Goal: Task Accomplishment & Management: Complete application form

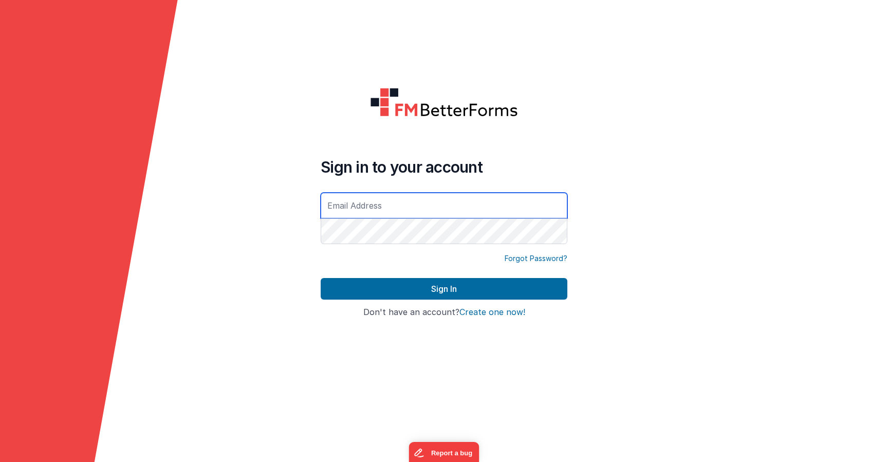
click at [430, 210] on input "text" at bounding box center [444, 206] width 247 height 26
click at [443, 203] on input "text" at bounding box center [444, 206] width 247 height 26
type input "ian.wade@skeletonkey.com"
click at [402, 391] on form "Sign in to your account ian.wade@skeletonkey.com Forgot Password? Sign In Sign …" at bounding box center [444, 231] width 888 height 462
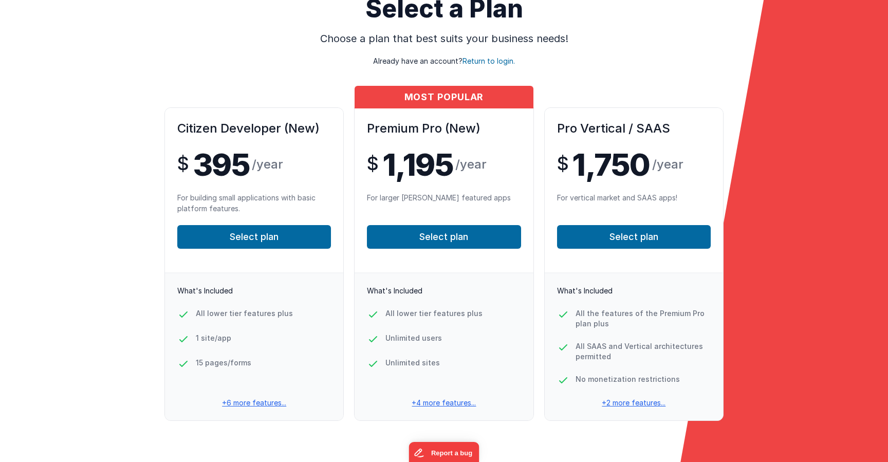
scroll to position [73, 0]
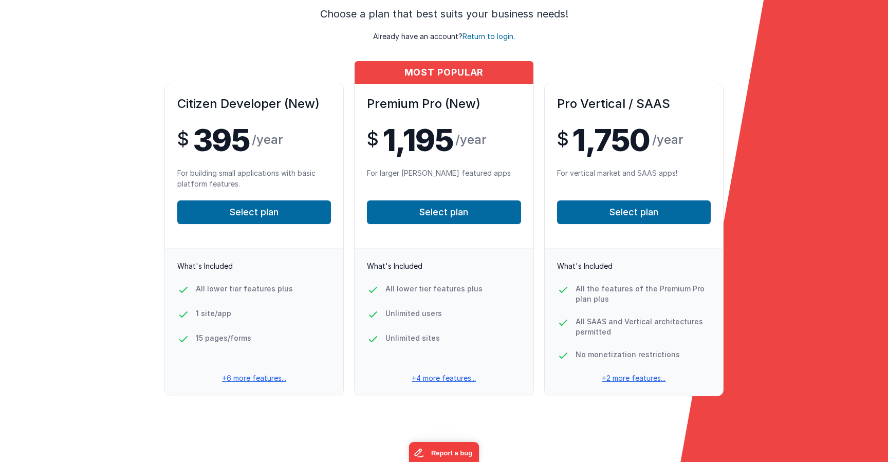
click at [254, 380] on p "+6 more features..." at bounding box center [254, 378] width 178 height 10
click at [222, 137] on span "395" at bounding box center [222, 139] width 58 height 31
copy span "395"
